Goal: Task Accomplishment & Management: Manage account settings

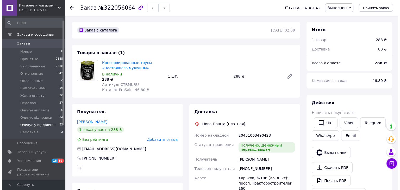
scroll to position [52, 0]
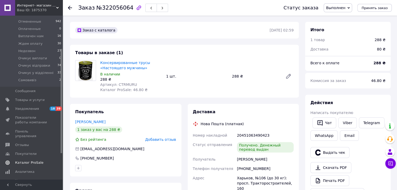
click at [29, 161] on span "Каталог ProSale" at bounding box center [29, 163] width 28 height 5
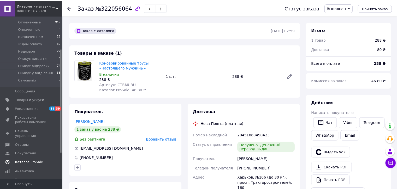
scroll to position [7, 0]
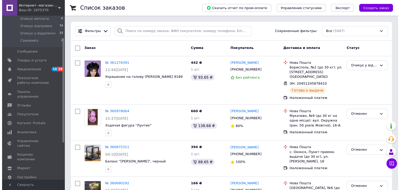
scroll to position [93, 0]
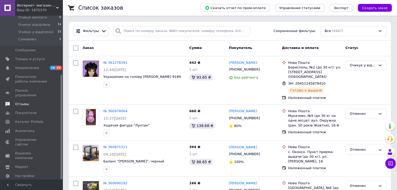
click at [27, 102] on span "Отзывы" at bounding box center [22, 104] width 14 height 5
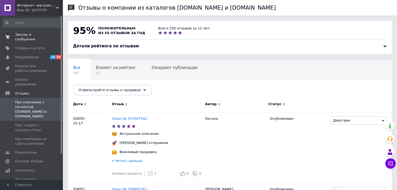
click at [27, 35] on span "Заказы и сообщения" at bounding box center [31, 36] width 33 height 9
